Goal: Check status: Check status

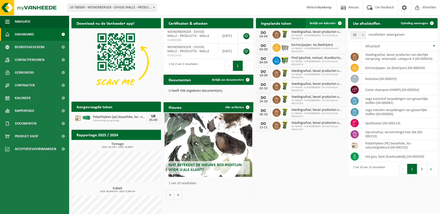
click at [317, 24] on span "Bekijk uw kalender" at bounding box center [322, 23] width 26 height 3
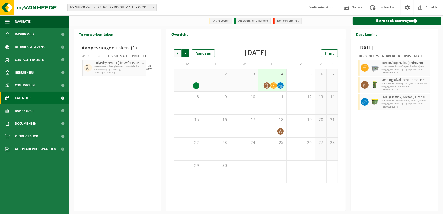
click at [175, 54] on span "Vorige" at bounding box center [178, 53] width 8 height 8
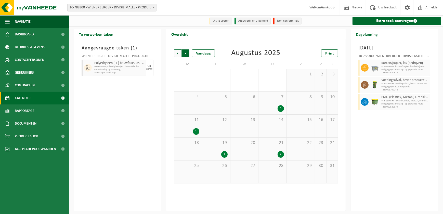
click at [176, 54] on span "Vorige" at bounding box center [178, 53] width 8 height 8
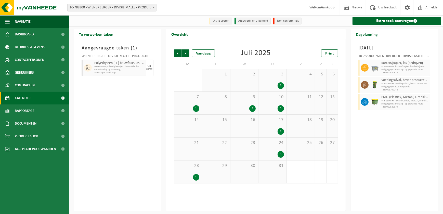
click at [176, 54] on span "Vorige" at bounding box center [178, 53] width 8 height 8
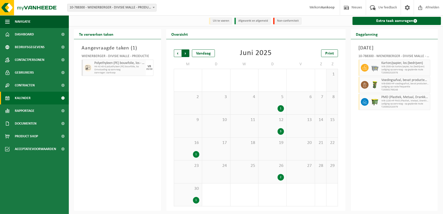
click at [178, 54] on span "Vorige" at bounding box center [178, 53] width 8 height 8
click at [275, 85] on div "1" at bounding box center [272, 85] width 23 height 7
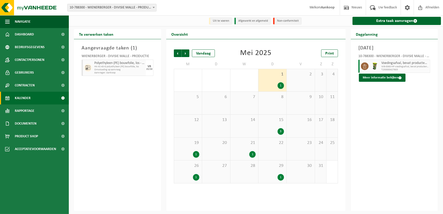
click at [278, 132] on div "3" at bounding box center [281, 131] width 6 height 7
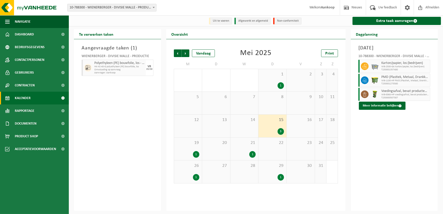
click at [251, 151] on div "1" at bounding box center [252, 154] width 6 height 7
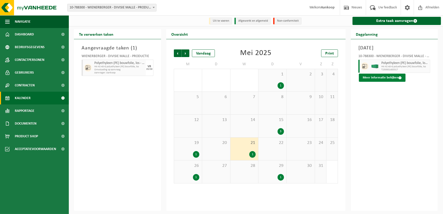
click at [372, 78] on button "Meer informatie bekijken" at bounding box center [382, 78] width 47 height 8
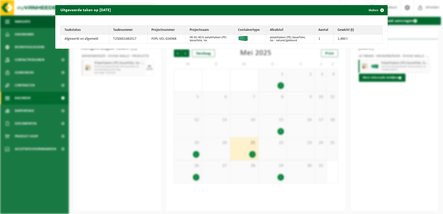
click at [375, 128] on div "Uitgevoerde taken op 2025-05-21 Sluiten Taakstatus Taaknummer Projectnummer Pro…" at bounding box center [221, 107] width 443 height 214
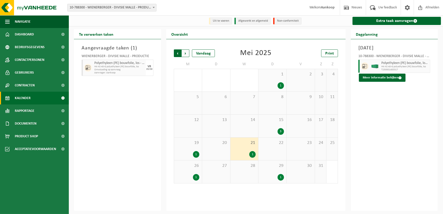
click at [187, 53] on span "Volgende" at bounding box center [186, 53] width 8 height 8
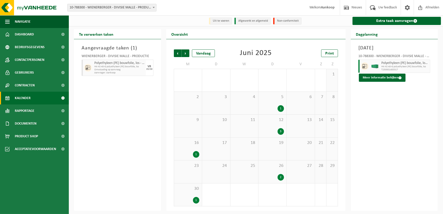
click at [187, 53] on span "Volgende" at bounding box center [186, 53] width 8 height 8
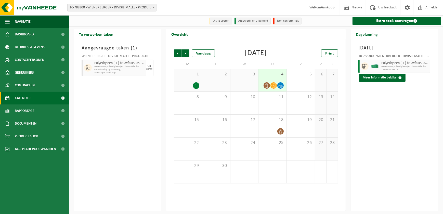
click at [394, 139] on div "Woensdag 21 mei 2025 10-788300 - WIENERBERGER - DIVISIE MALLE - PRODUCTIE - MAL…" at bounding box center [394, 125] width 87 height 172
